Goal: Find specific page/section: Find specific page/section

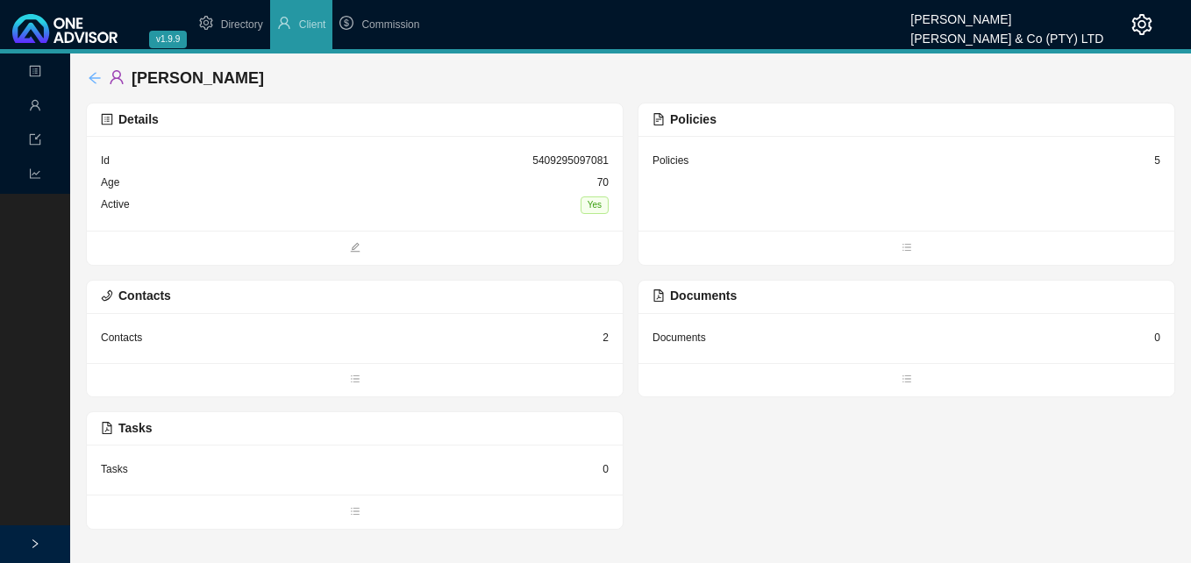
click at [88, 74] on icon "arrow-left" at bounding box center [95, 78] width 14 height 14
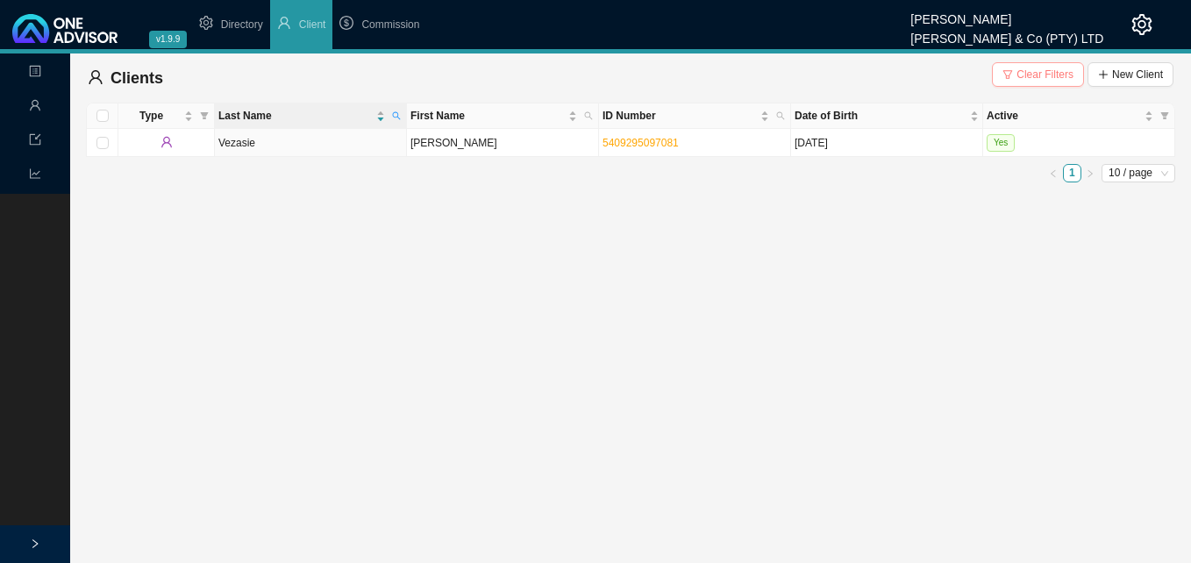
click at [1044, 74] on span "Clear Filters" at bounding box center [1044, 75] width 57 height 18
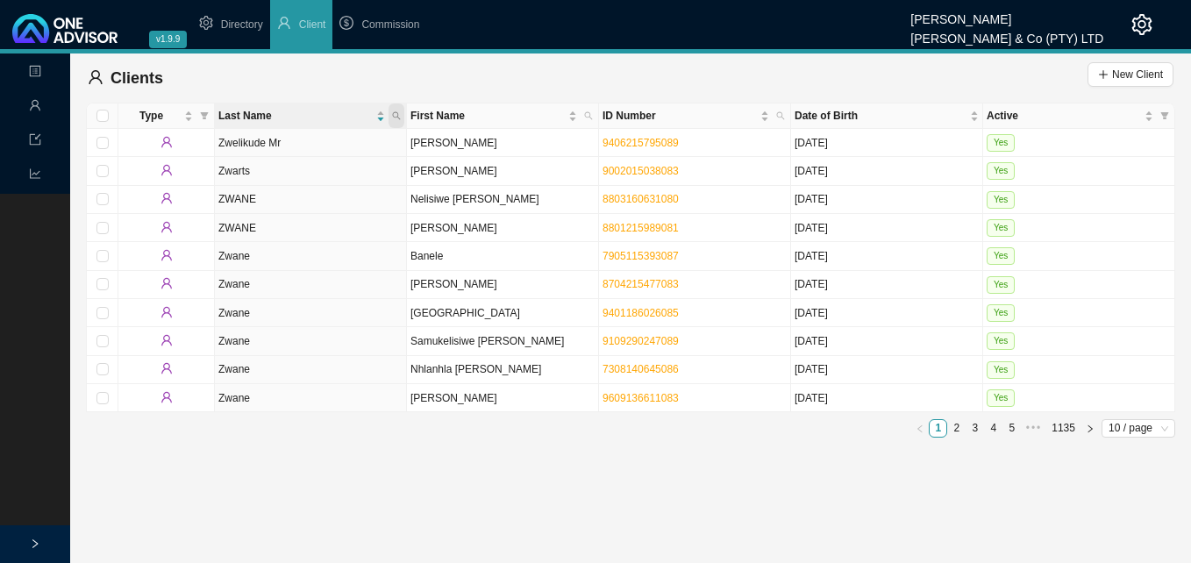
click at [396, 109] on span at bounding box center [397, 115] width 16 height 25
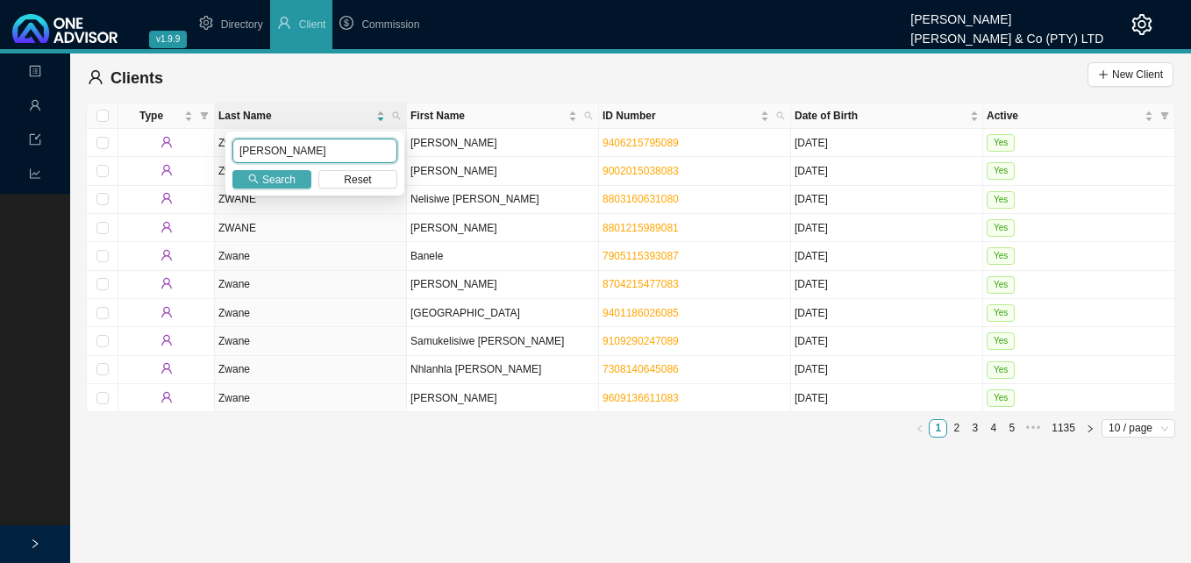
type input "[PERSON_NAME]"
click at [271, 177] on span "Search" at bounding box center [278, 180] width 33 height 18
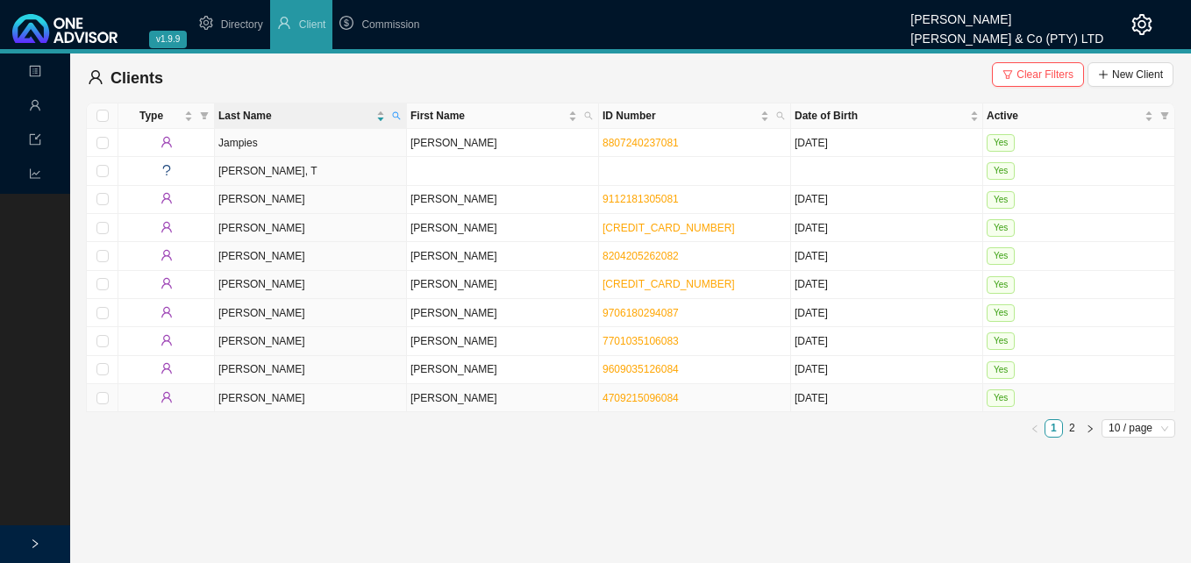
click at [482, 393] on td "[PERSON_NAME]" at bounding box center [503, 398] width 192 height 28
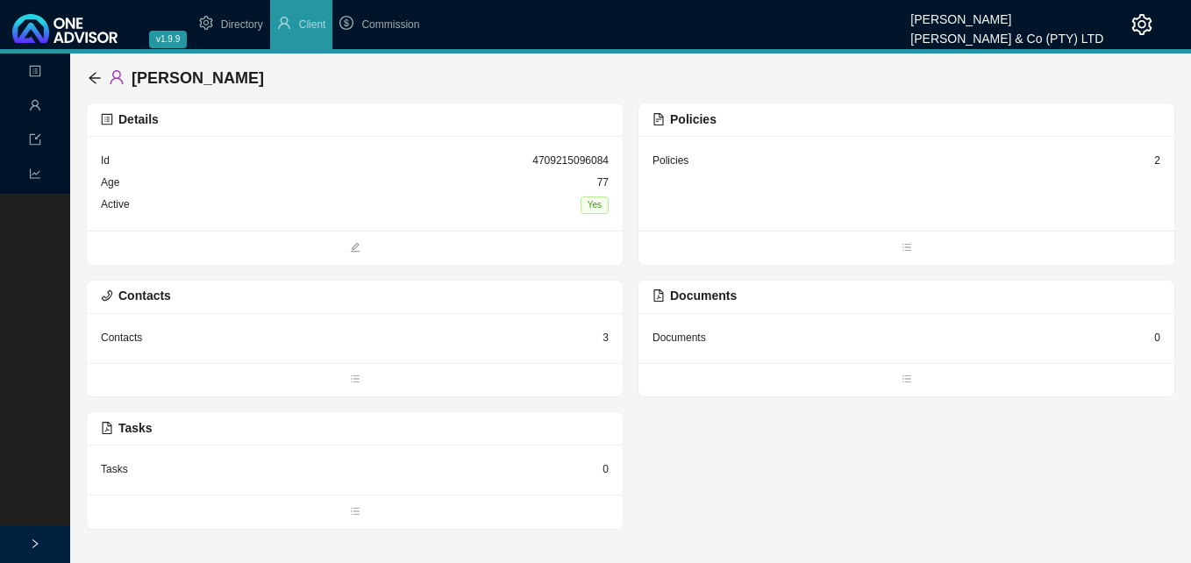
click at [1156, 162] on div "2" at bounding box center [1157, 161] width 6 height 18
